Goal: Task Accomplishment & Management: Manage account settings

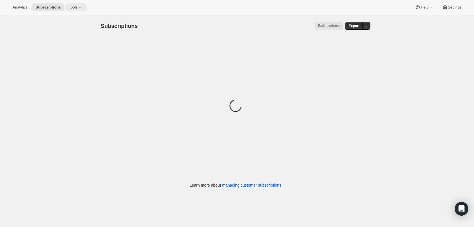
click at [72, 5] on span "Tools" at bounding box center [73, 7] width 9 height 5
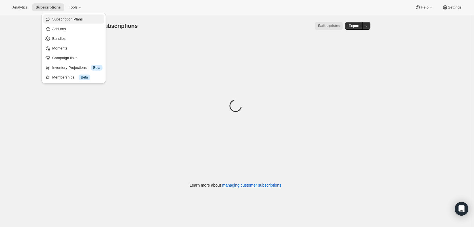
click at [75, 20] on span "Subscription Plans" at bounding box center [67, 19] width 31 height 4
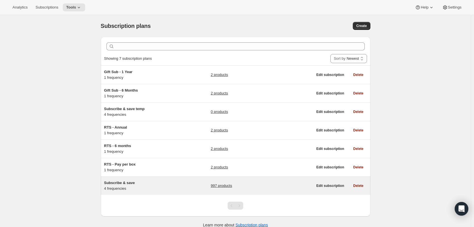
click at [230, 189] on div "997 products" at bounding box center [262, 185] width 102 height 11
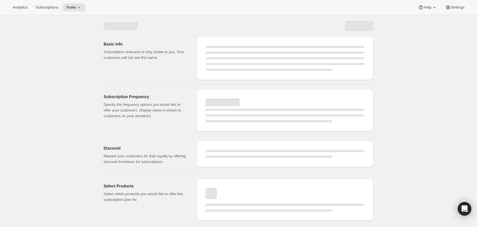
select select "WEEK"
select select "MONTH"
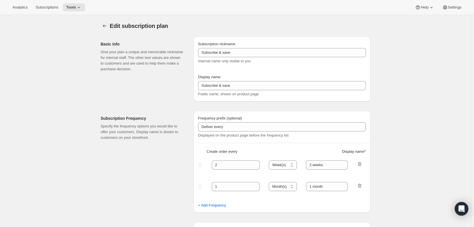
type input "Autoship and save"
type input "Deliver every:"
type input "1"
type input "1 week"
type input "2"
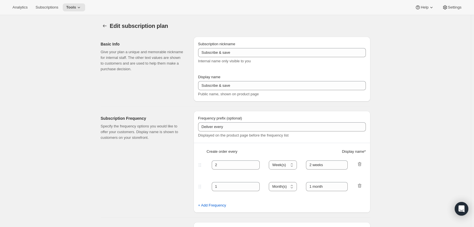
select select "WEEK"
type input "2 weeks"
type input "Put your fuel on autoship and save 20% on your first order and 5% on all future…"
select select "MONTH"
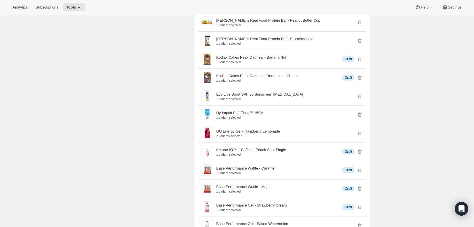
scroll to position [7223, 0]
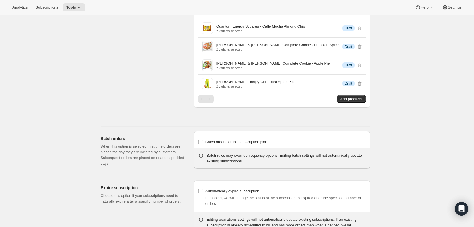
click at [354, 97] on span "Add products" at bounding box center [351, 99] width 22 height 5
